Goal: Understand process/instructions: Learn how to perform a task or action

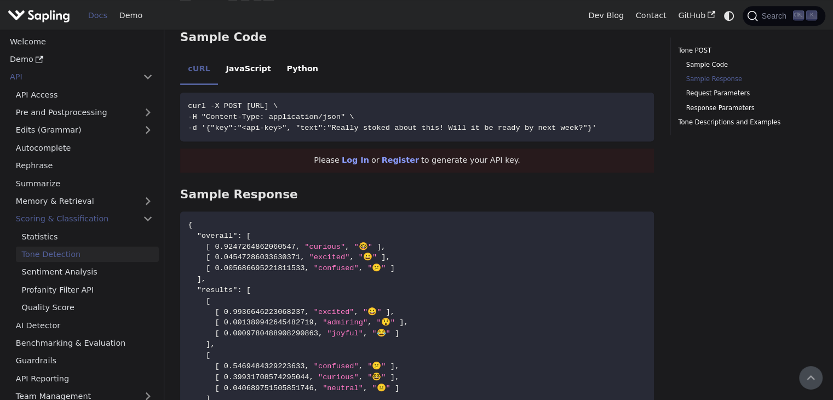
scroll to position [646, 0]
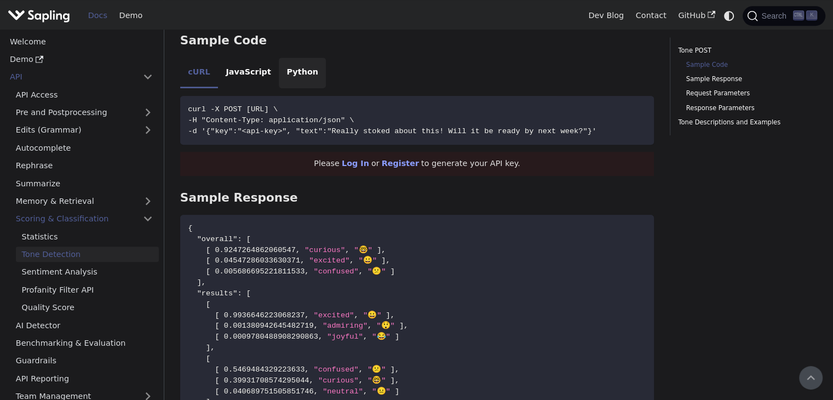
click at [290, 77] on li "Python" at bounding box center [302, 72] width 47 height 31
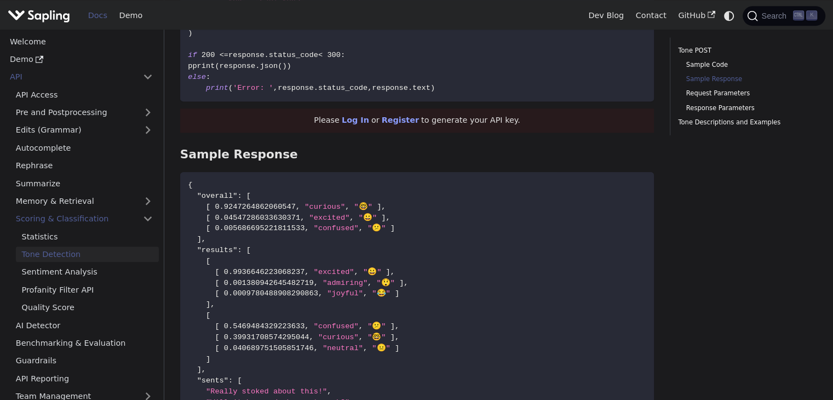
scroll to position [823, 0]
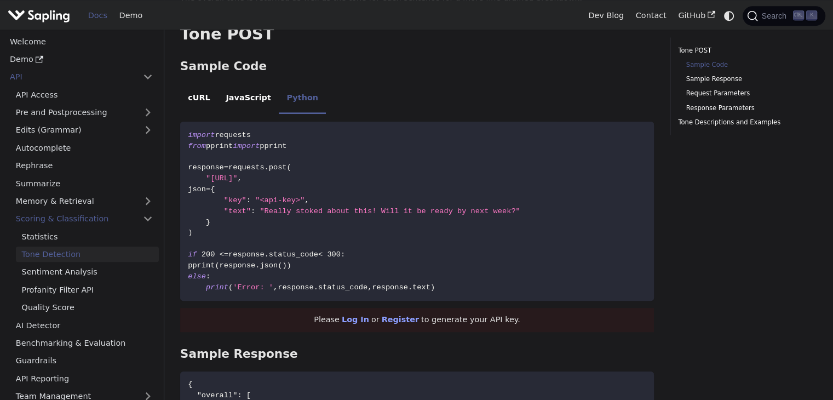
scroll to position [637, 0]
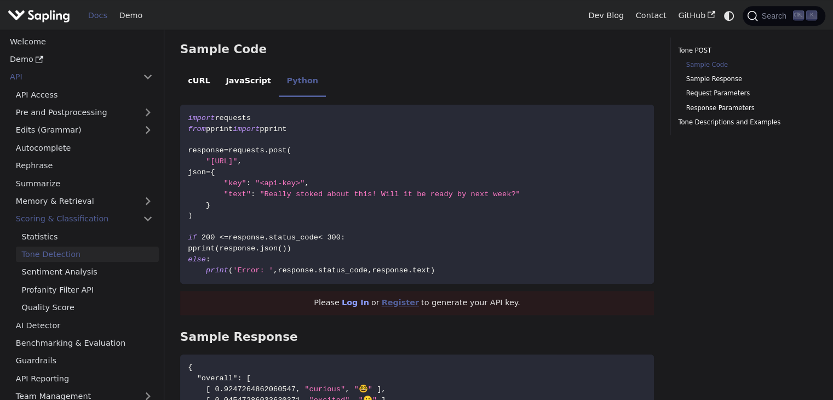
click at [405, 299] on link "Register" at bounding box center [400, 302] width 37 height 9
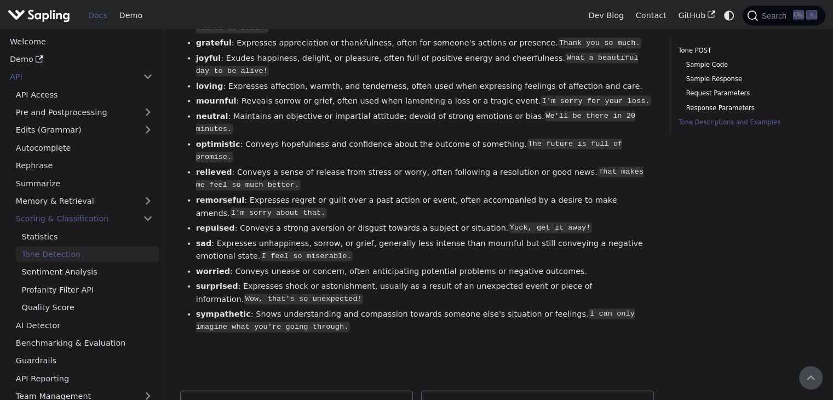
scroll to position [2424, 0]
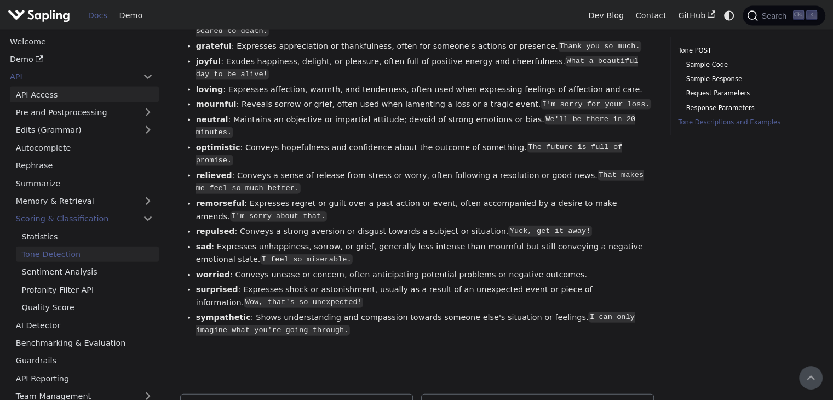
click at [73, 87] on link "API Access" at bounding box center [84, 95] width 149 height 16
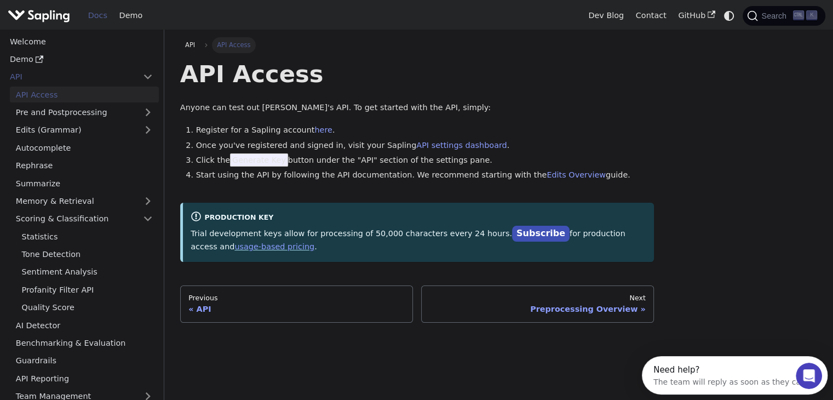
click at [258, 164] on span "Generate Key" at bounding box center [259, 159] width 58 height 13
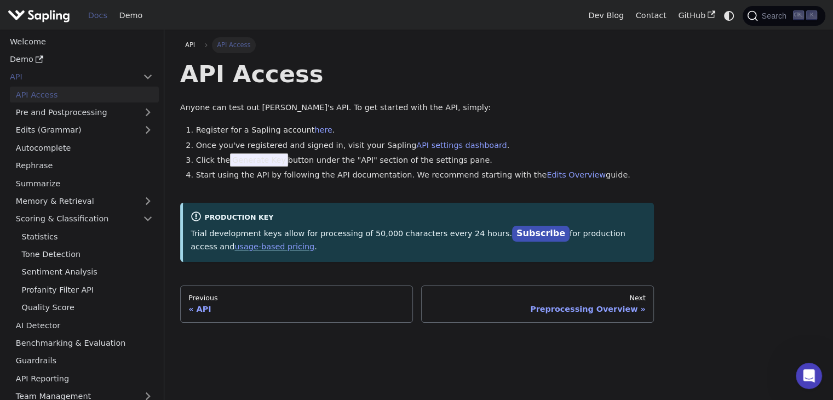
click at [258, 166] on span "Generate Key" at bounding box center [259, 159] width 58 height 13
click at [258, 160] on span "Generate Key" at bounding box center [259, 159] width 58 height 13
